Goal: Information Seeking & Learning: Compare options

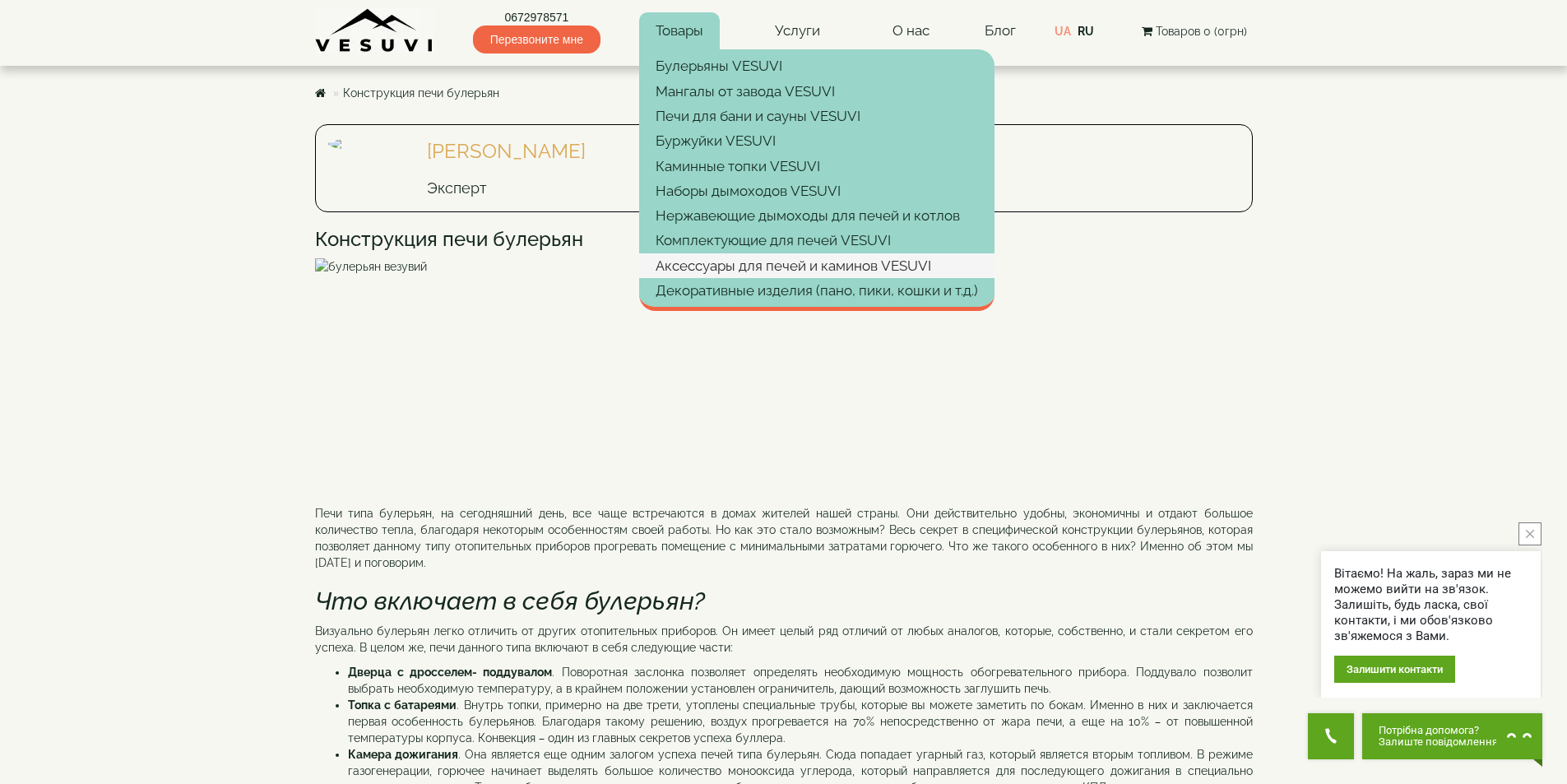
click at [724, 271] on link "Аксессуары для печей и каминов VESUVI" at bounding box center [817, 265] width 355 height 25
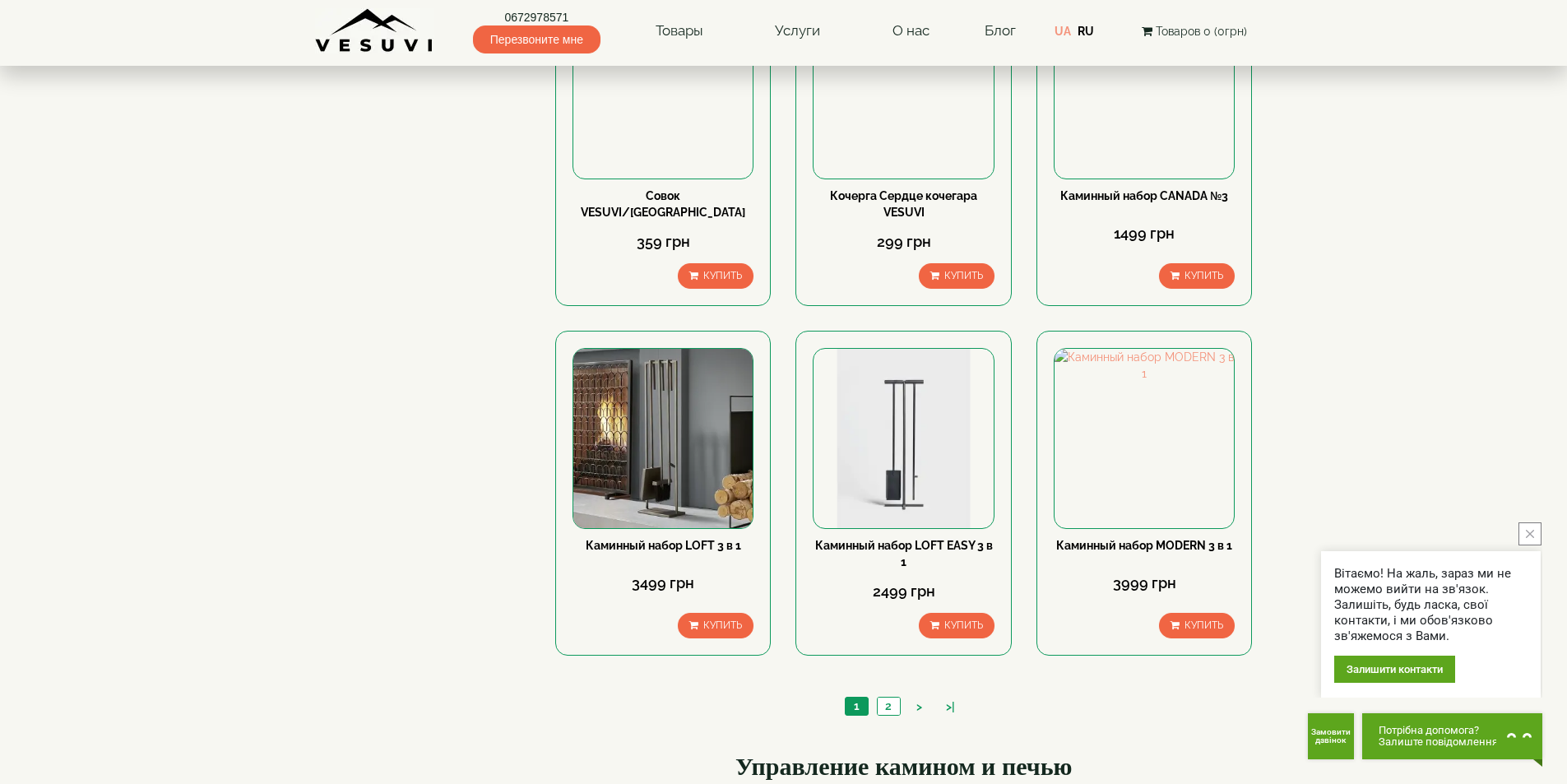
scroll to position [1562, 0]
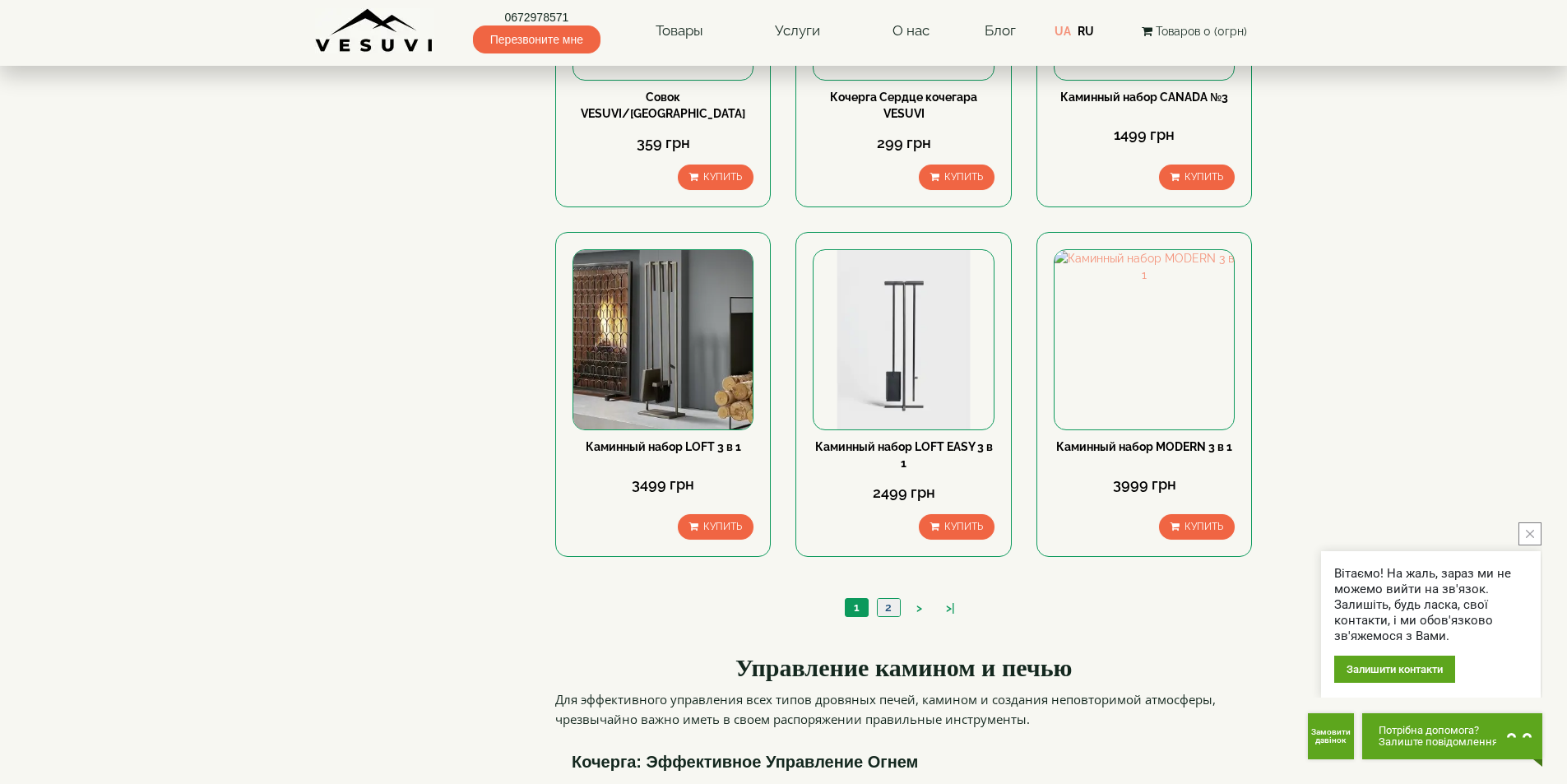
click at [888, 599] on link "2" at bounding box center [888, 607] width 23 height 17
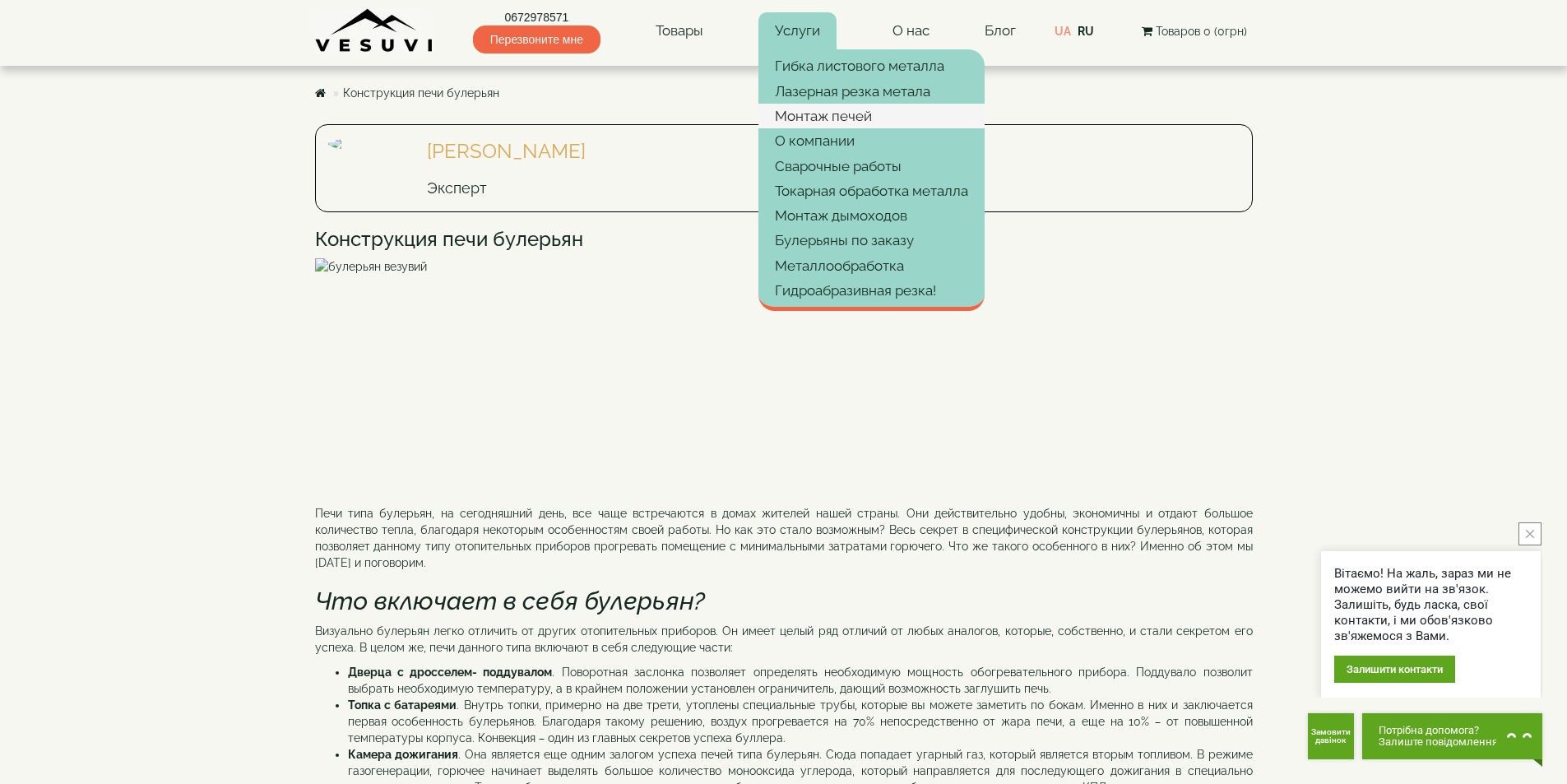
click at [795, 116] on link "Монтаж печей" at bounding box center [872, 116] width 227 height 25
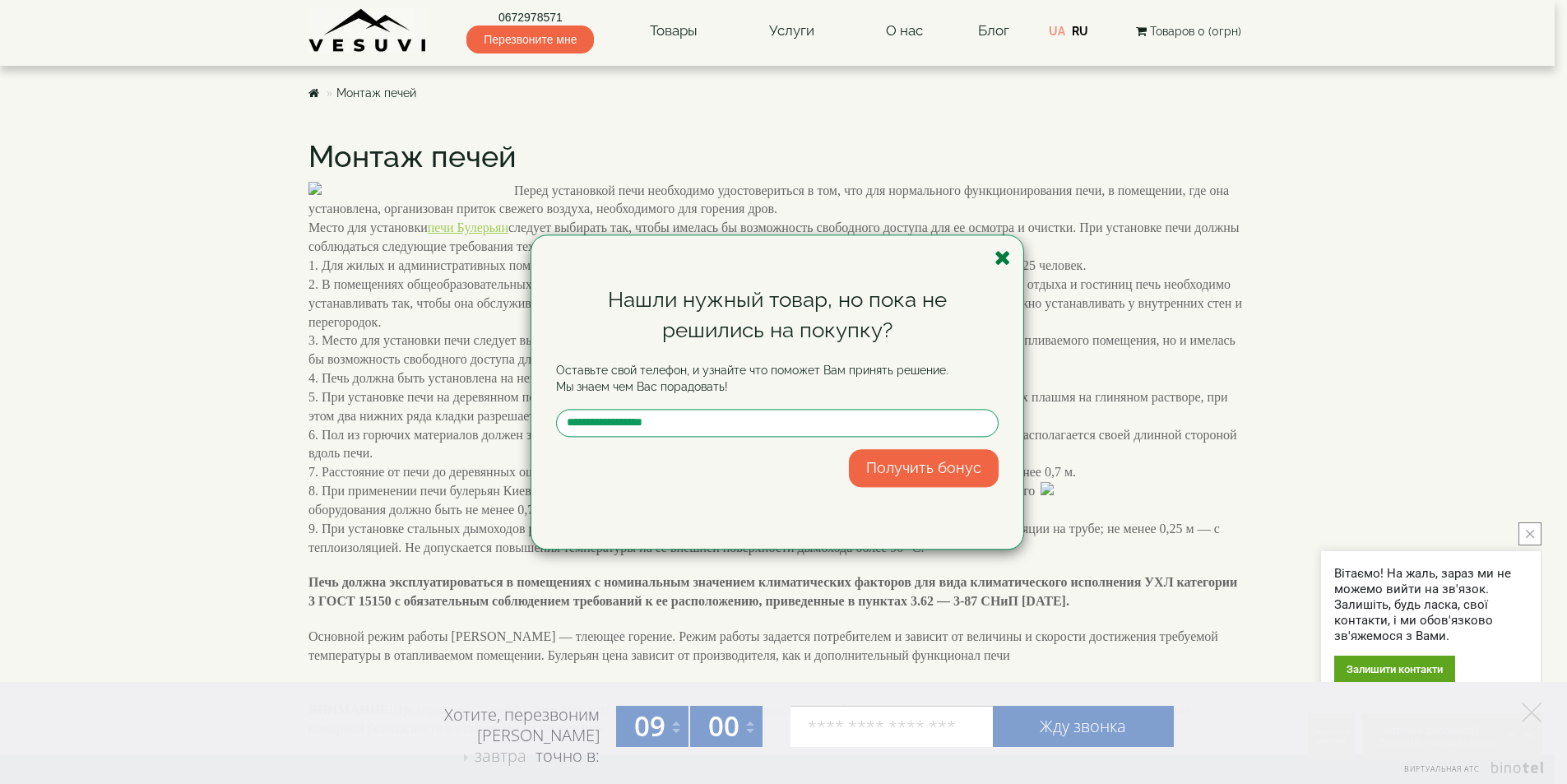
click at [1009, 259] on icon "button" at bounding box center [1003, 258] width 17 height 20
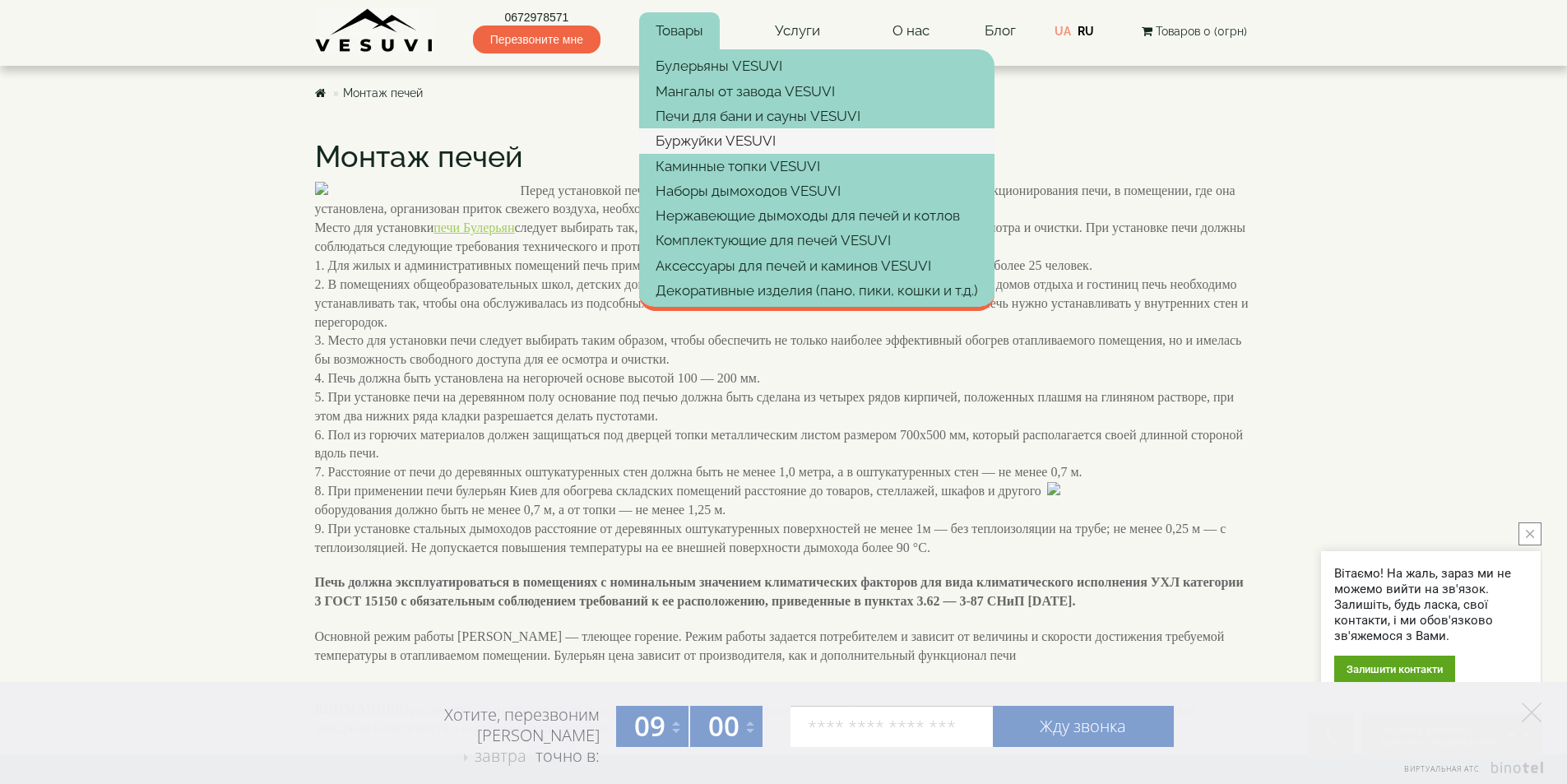
click at [681, 140] on link "Буржуйки VESUVI" at bounding box center [817, 140] width 355 height 25
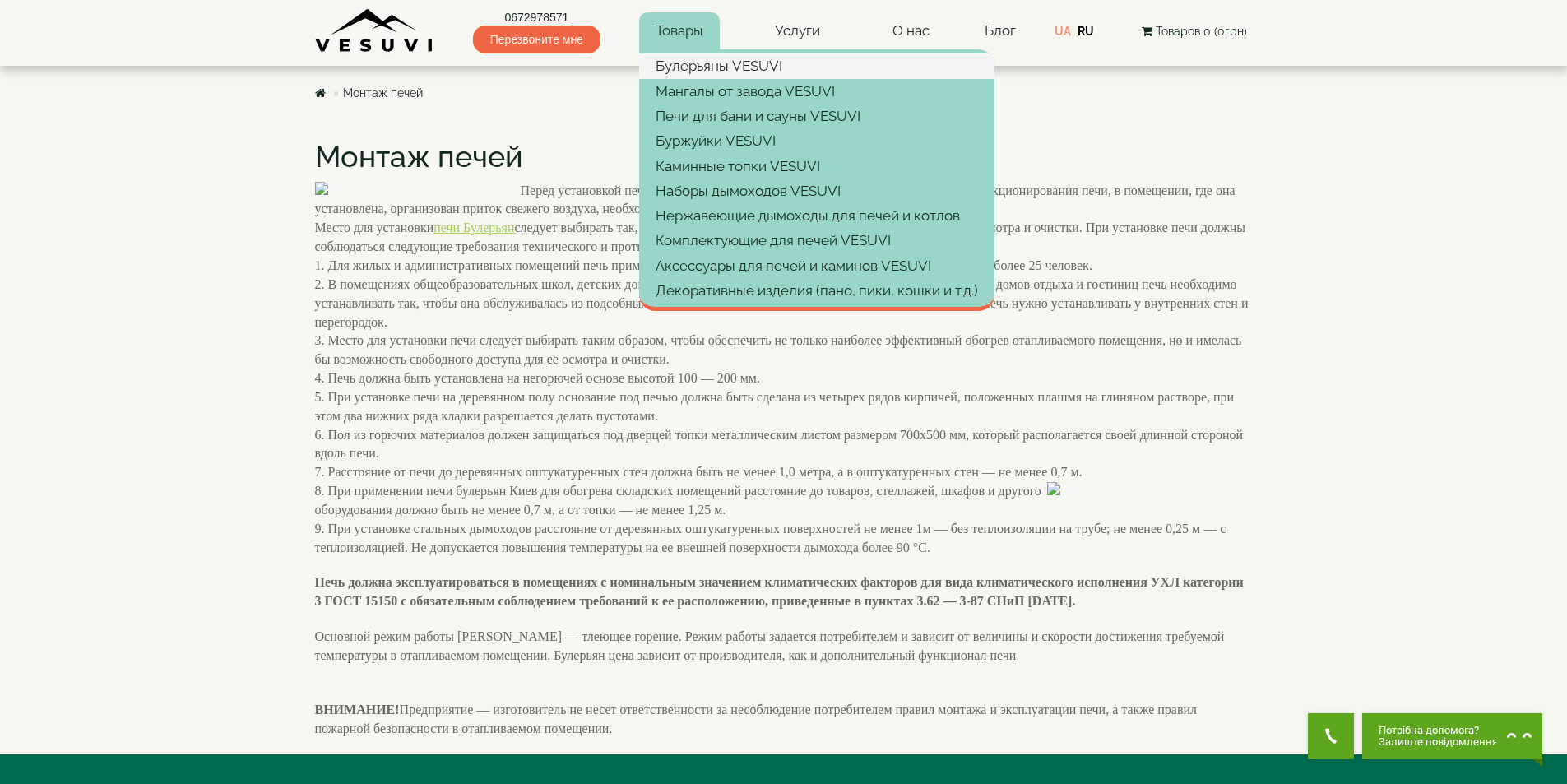
click at [692, 62] on link "Булерьяны VESUVI" at bounding box center [817, 65] width 355 height 25
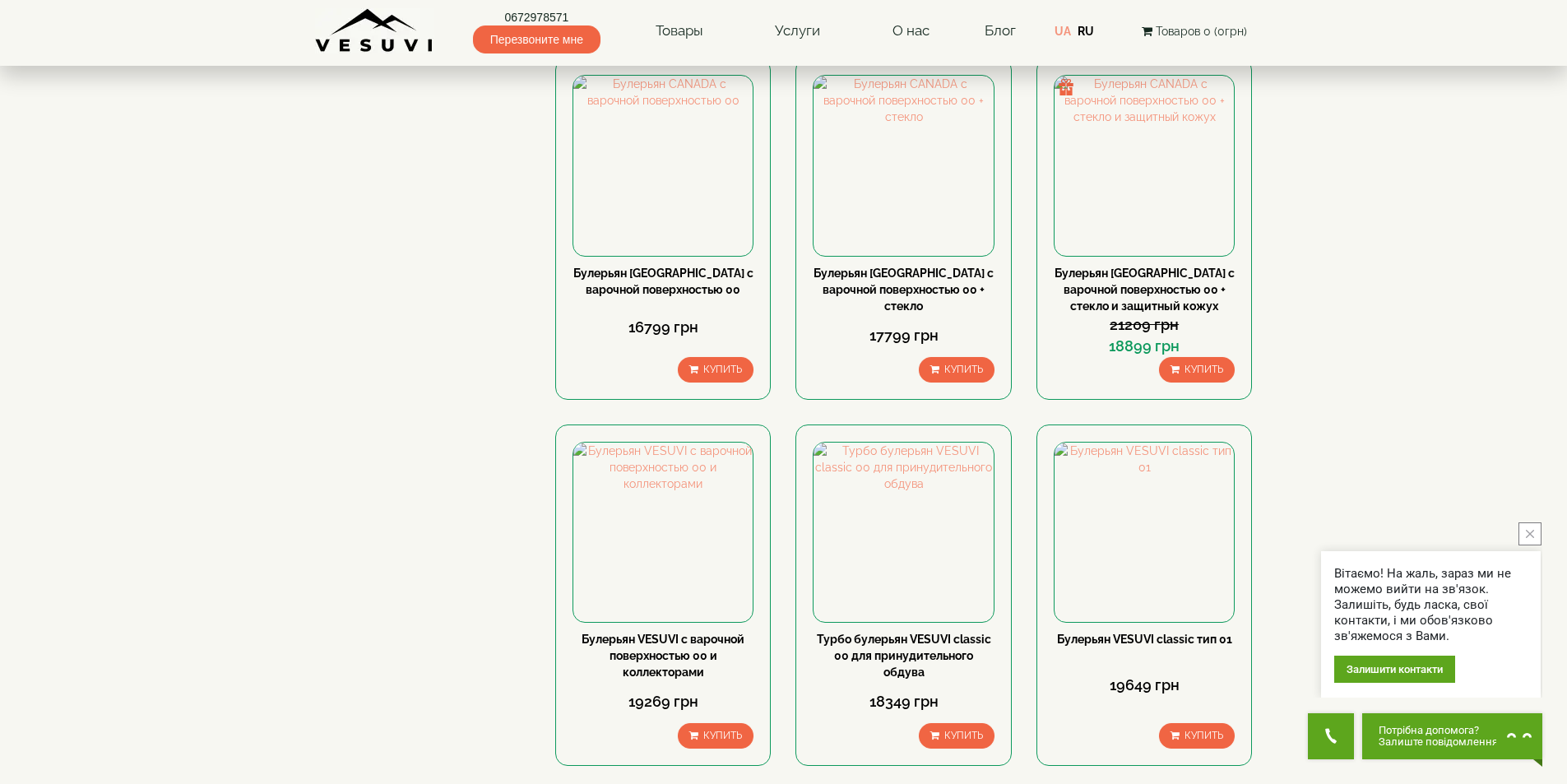
scroll to position [1562, 0]
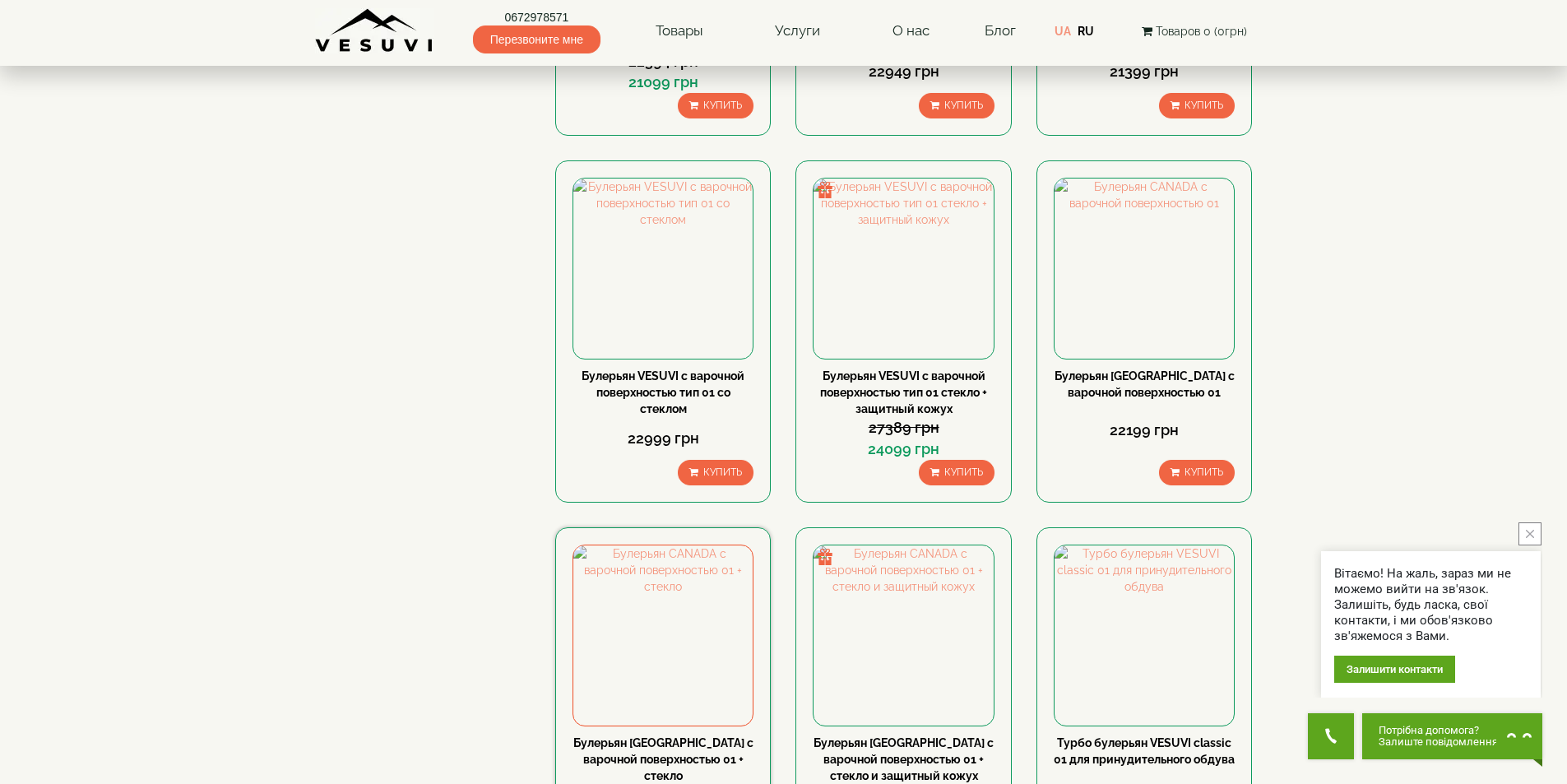
scroll to position [1069, 0]
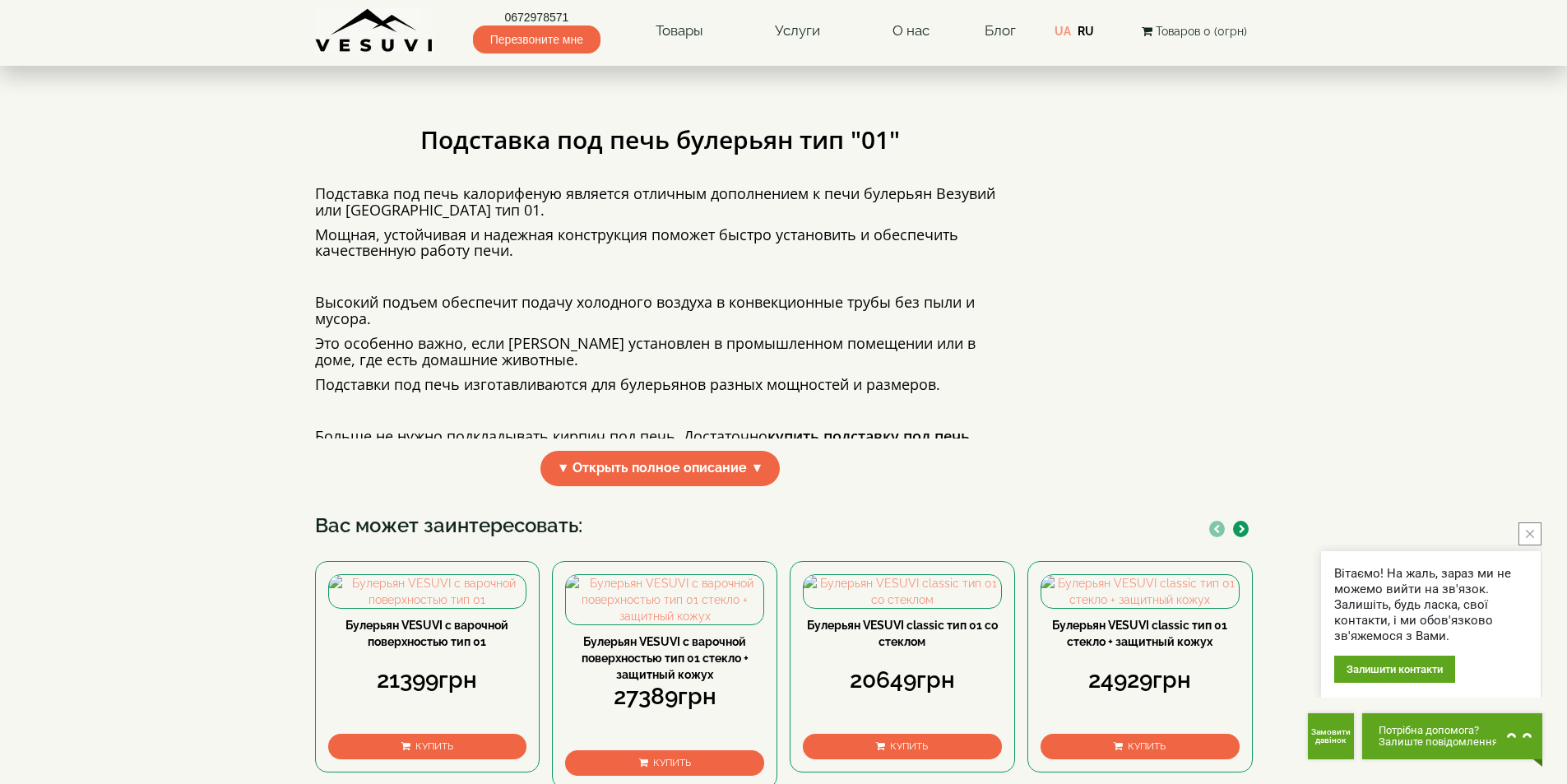
scroll to position [329, 0]
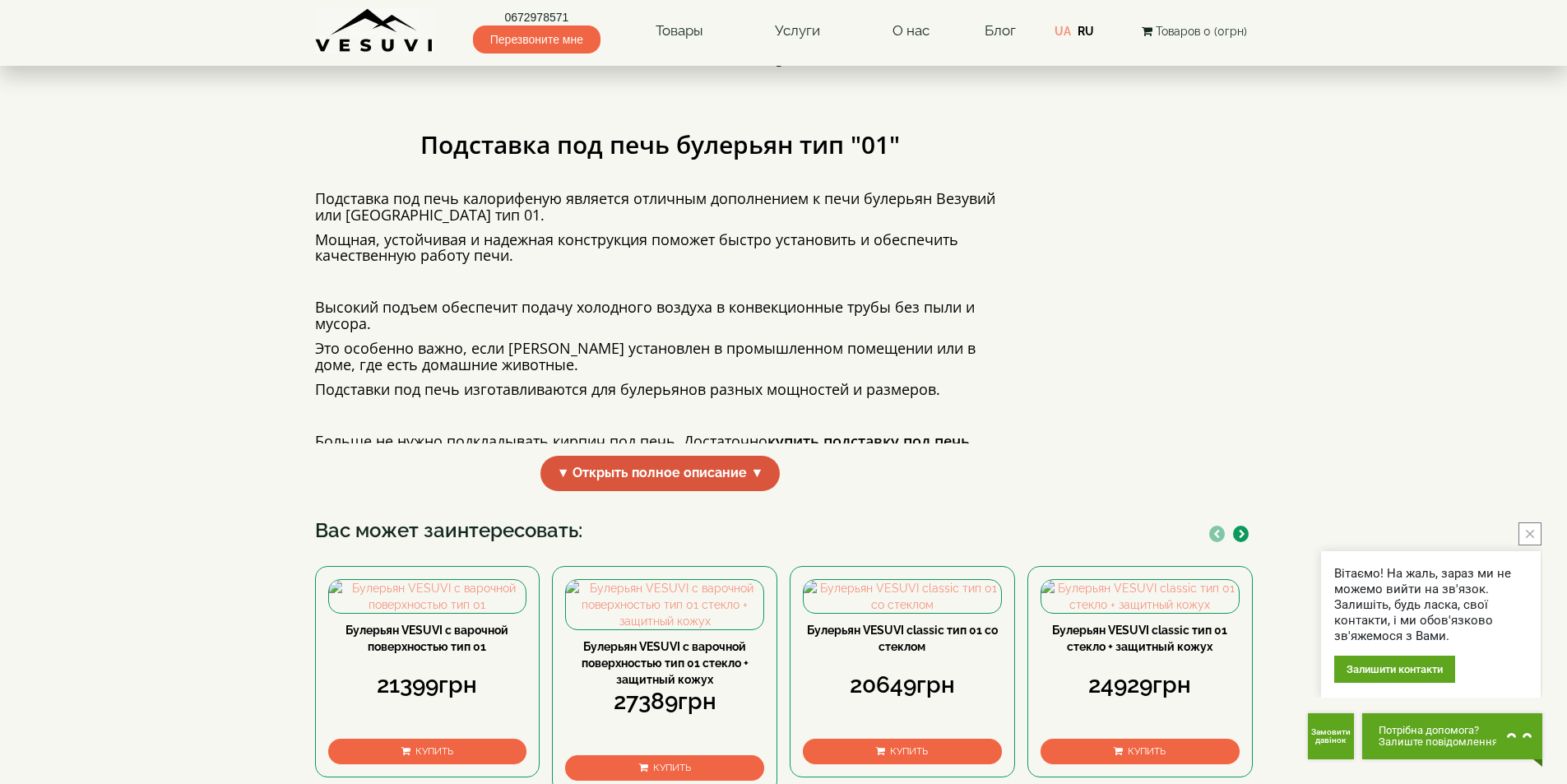
click at [619, 491] on span "▼ Открыть полное описание ▼" at bounding box center [661, 473] width 240 height 36
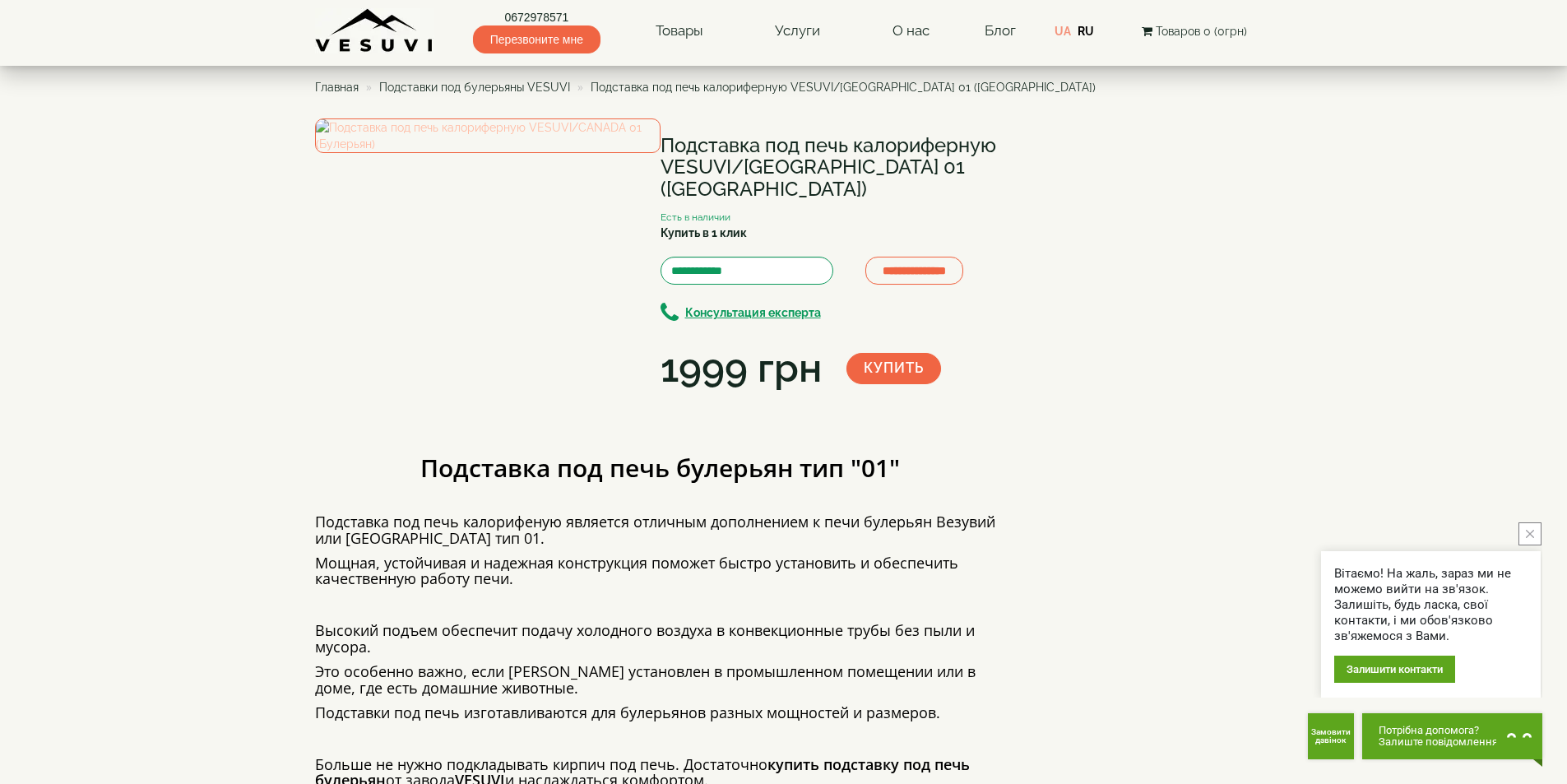
scroll to position [0, 0]
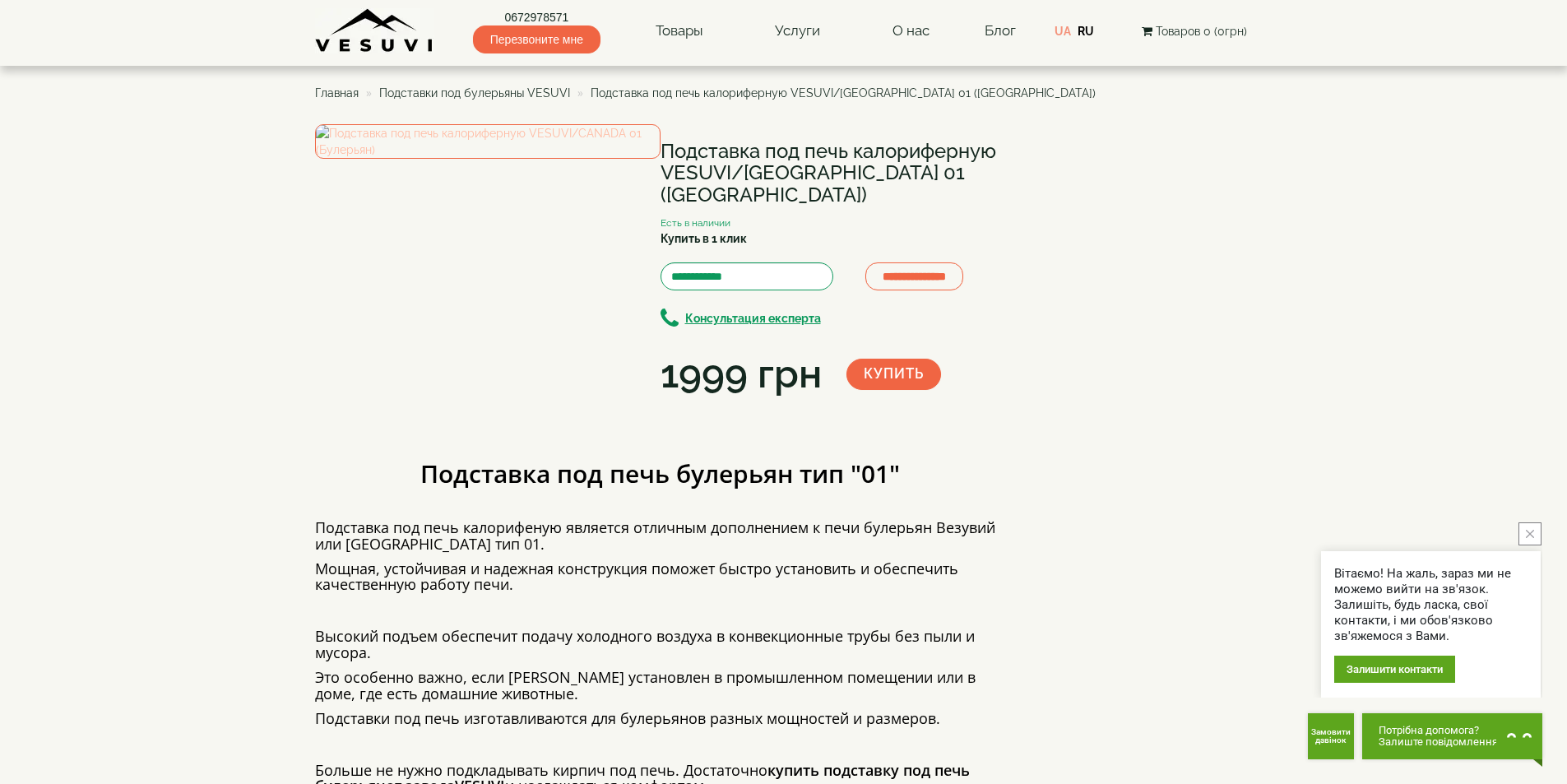
click at [561, 159] on img at bounding box center [487, 141] width 346 height 35
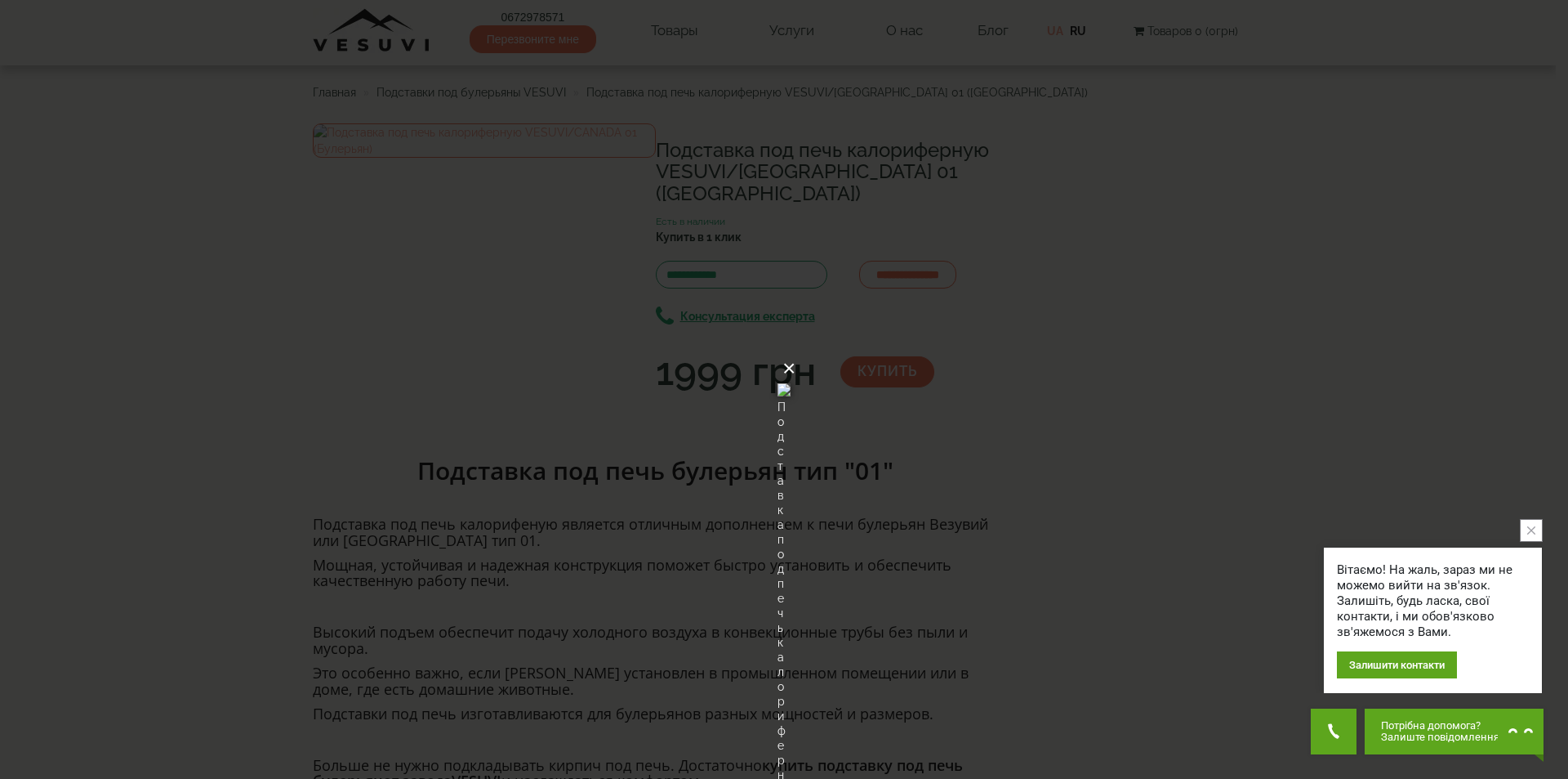
click at [795, 351] on button "×" at bounding box center [789, 368] width 13 height 36
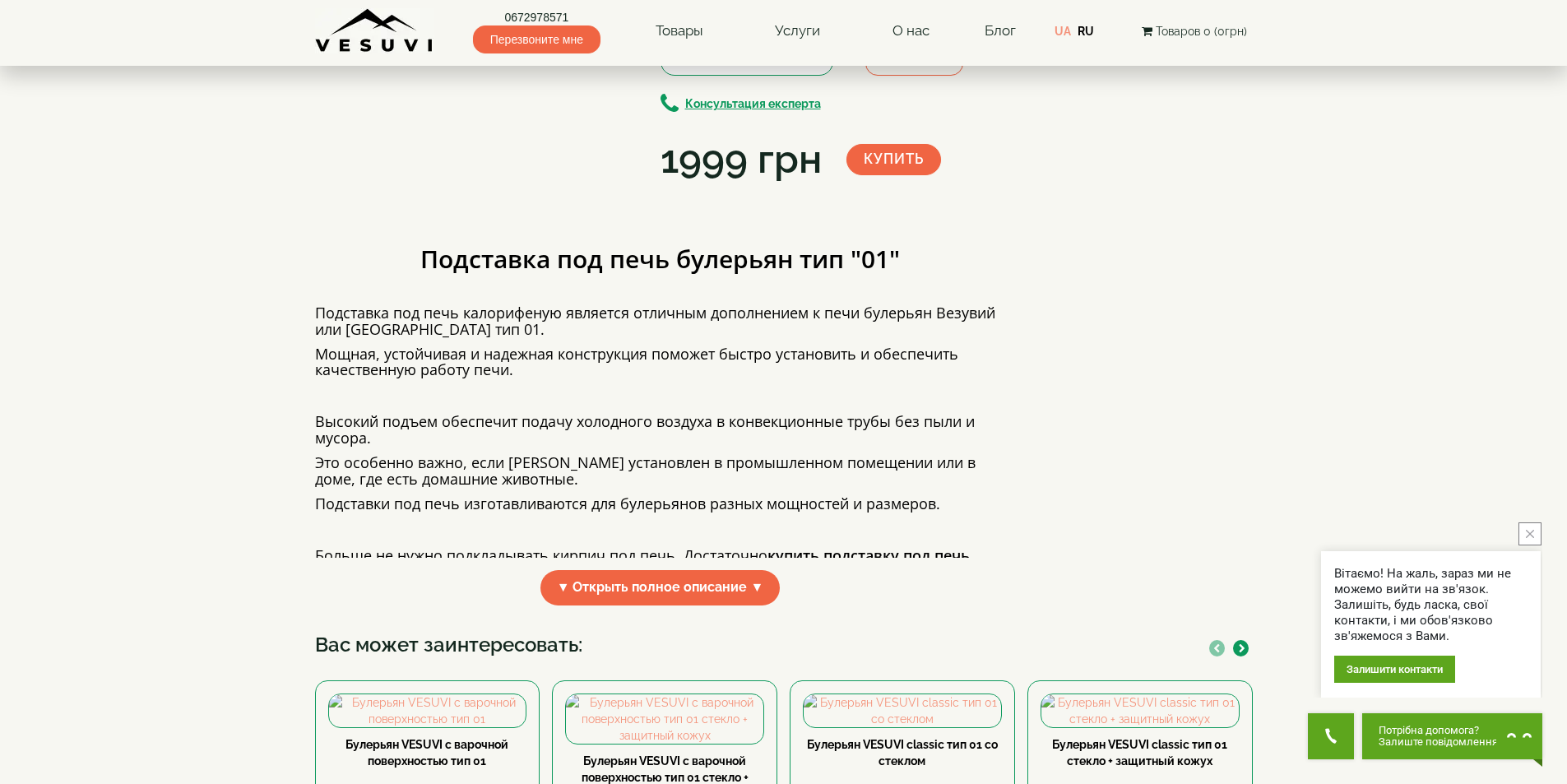
scroll to position [329, 0]
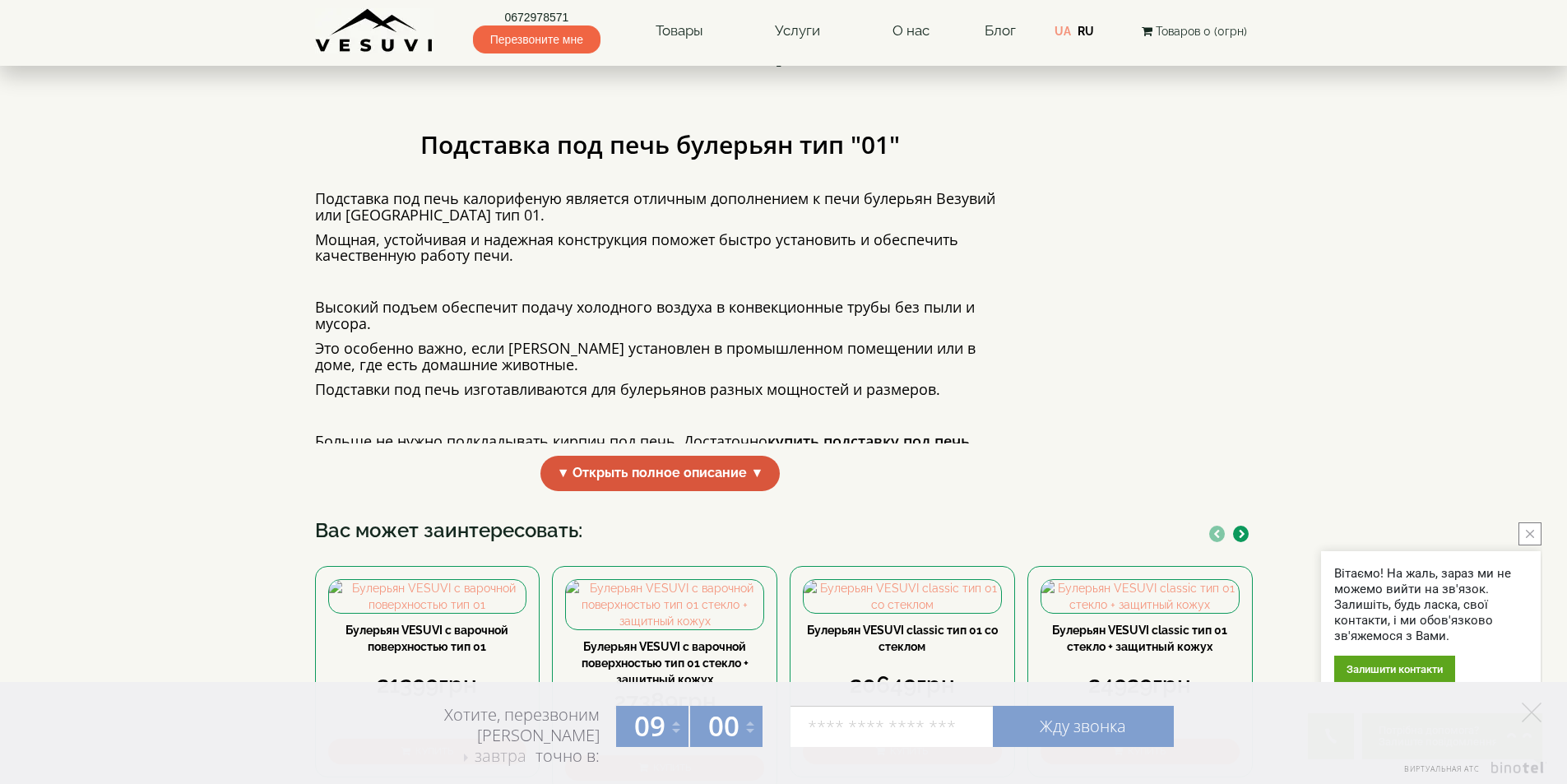
click at [585, 491] on span "▼ Открыть полное описание ▼" at bounding box center [661, 473] width 240 height 36
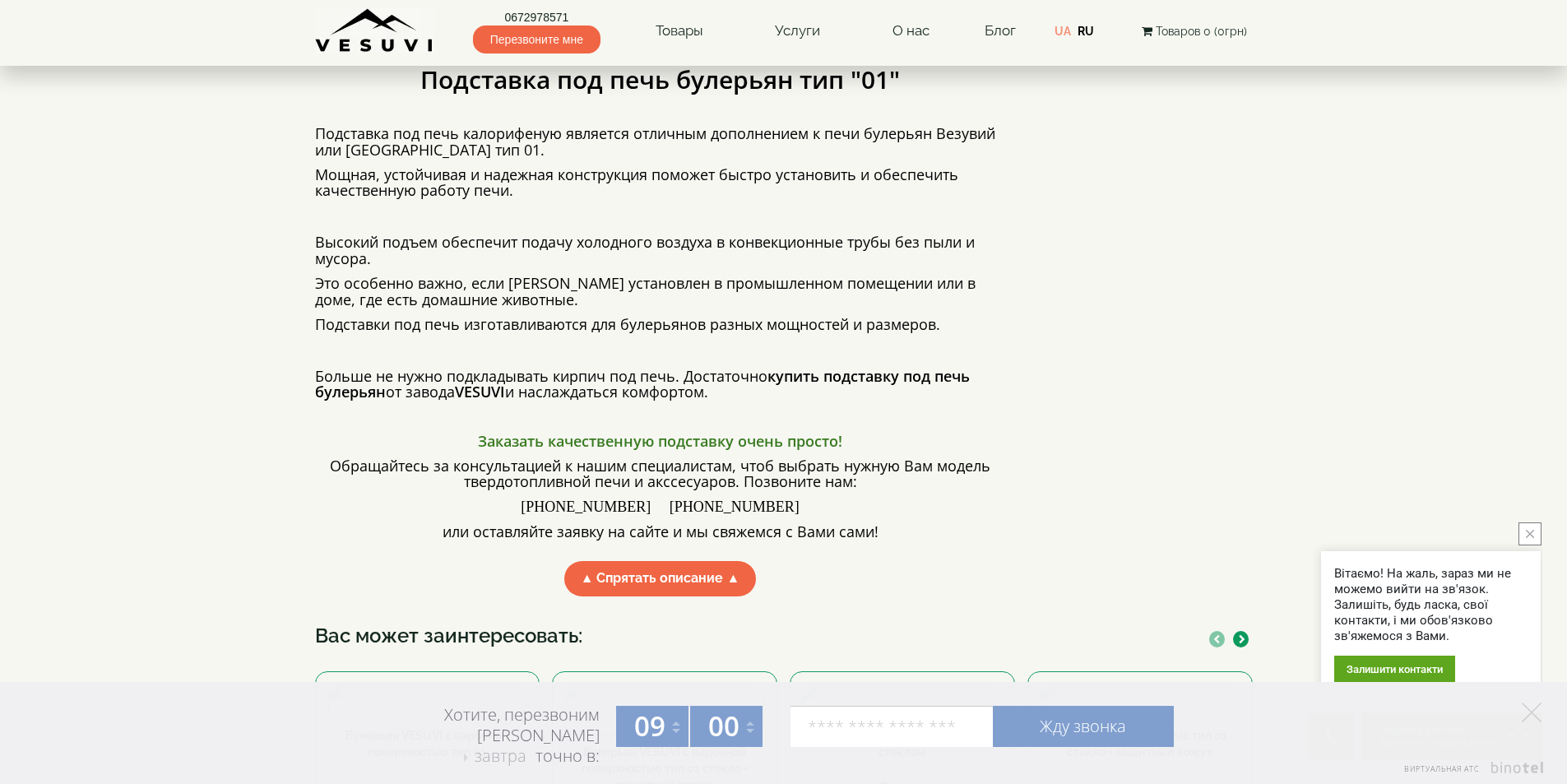
scroll to position [0, 0]
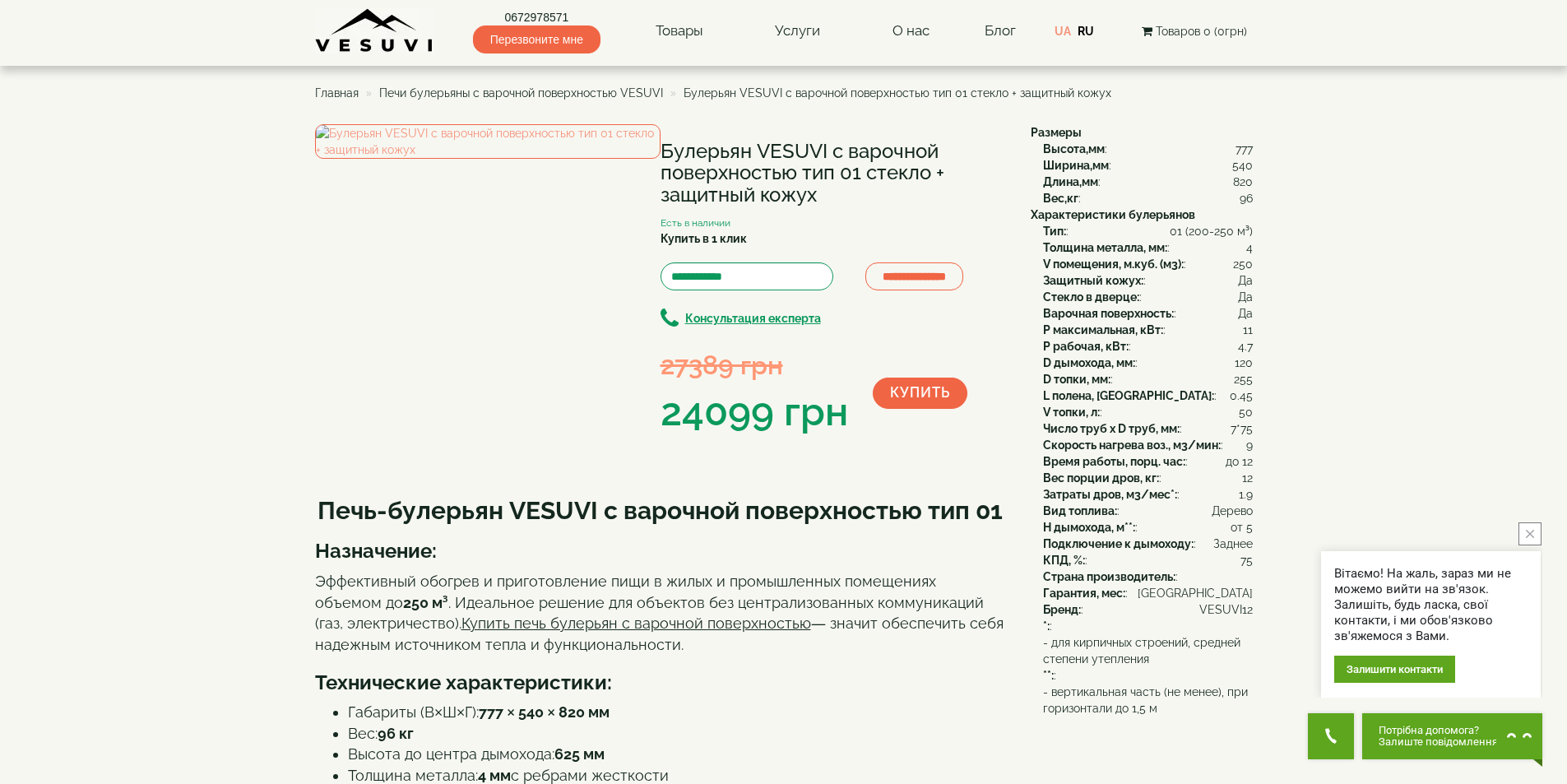
drag, startPoint x: 670, startPoint y: 148, endPoint x: 855, endPoint y: 200, distance: 192.2
click at [855, 200] on h1 "Булерьян VESUVI с варочной поверхностью тип 01 стекло + защитный кожух" at bounding box center [833, 172] width 346 height 65
copy h1 "улерьян VESUVI с варочной поверхностью тип 01 стекло + защитный кожух"
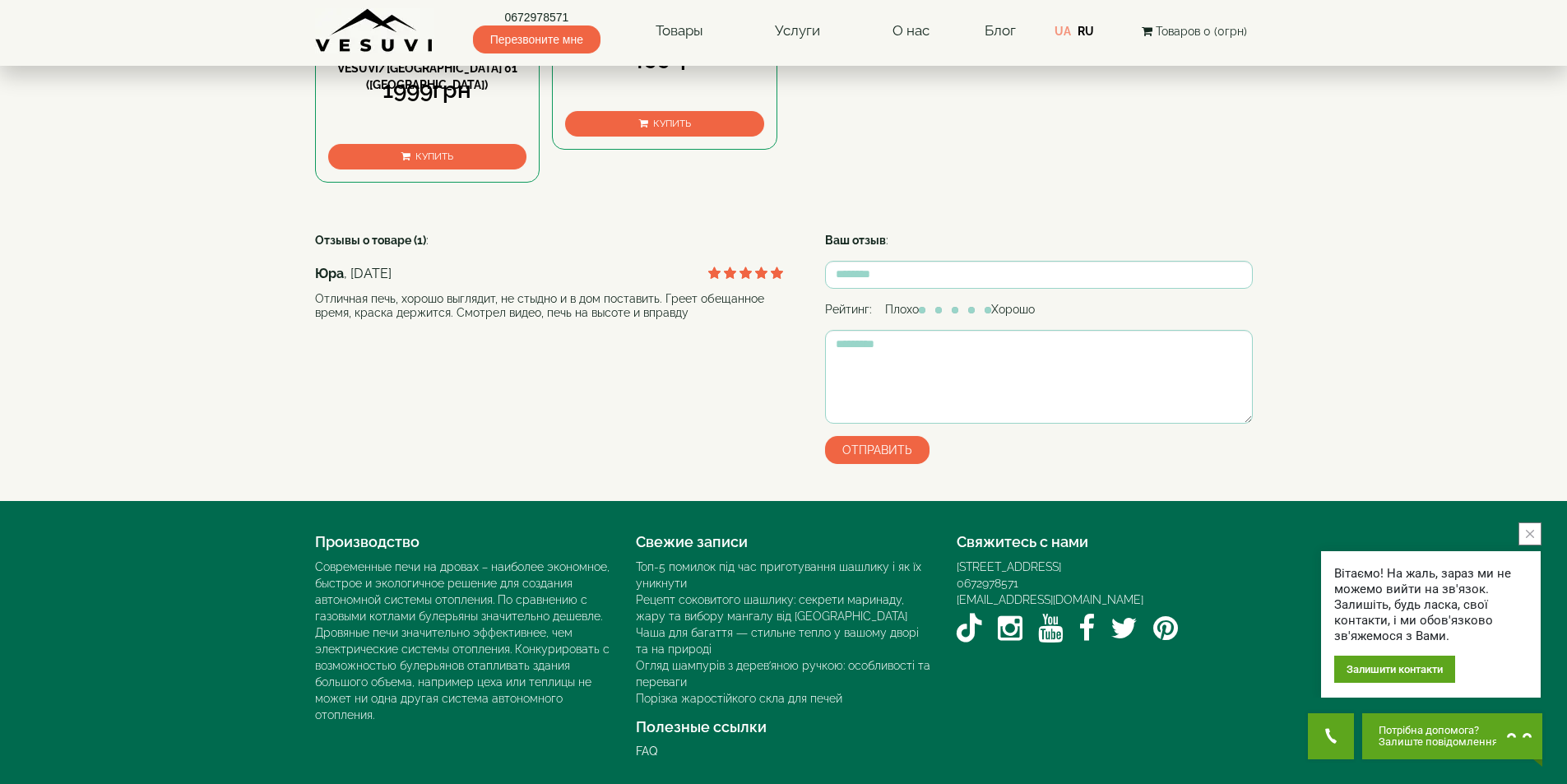
scroll to position [1515, 0]
